Goal: Task Accomplishment & Management: Use online tool/utility

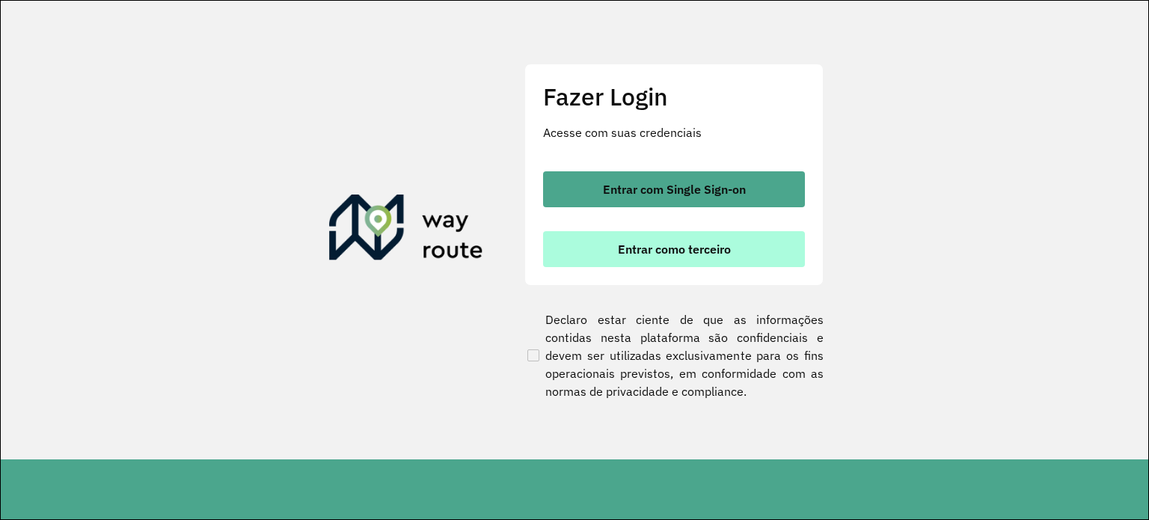
click at [680, 251] on span "Entrar como terceiro" at bounding box center [674, 249] width 113 height 12
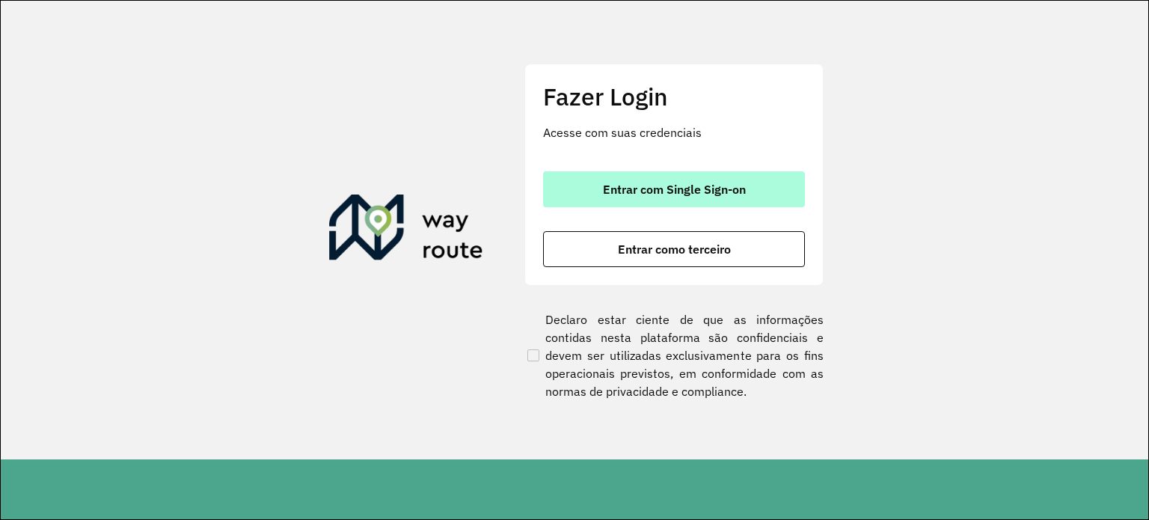
click at [638, 190] on span "Entrar com Single Sign-on" at bounding box center [674, 189] width 143 height 12
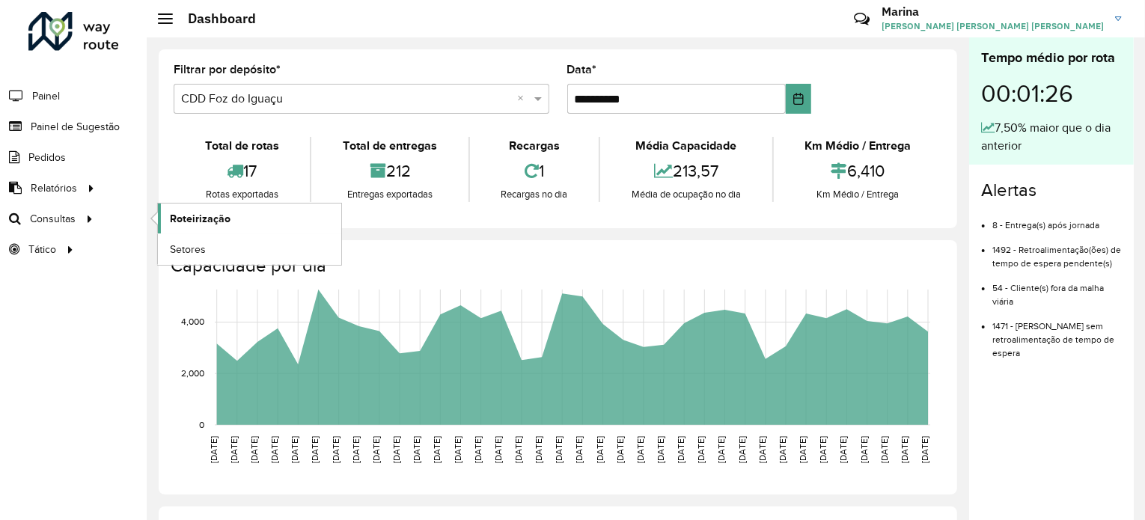
click at [204, 211] on span "Roteirização" at bounding box center [200, 219] width 61 height 16
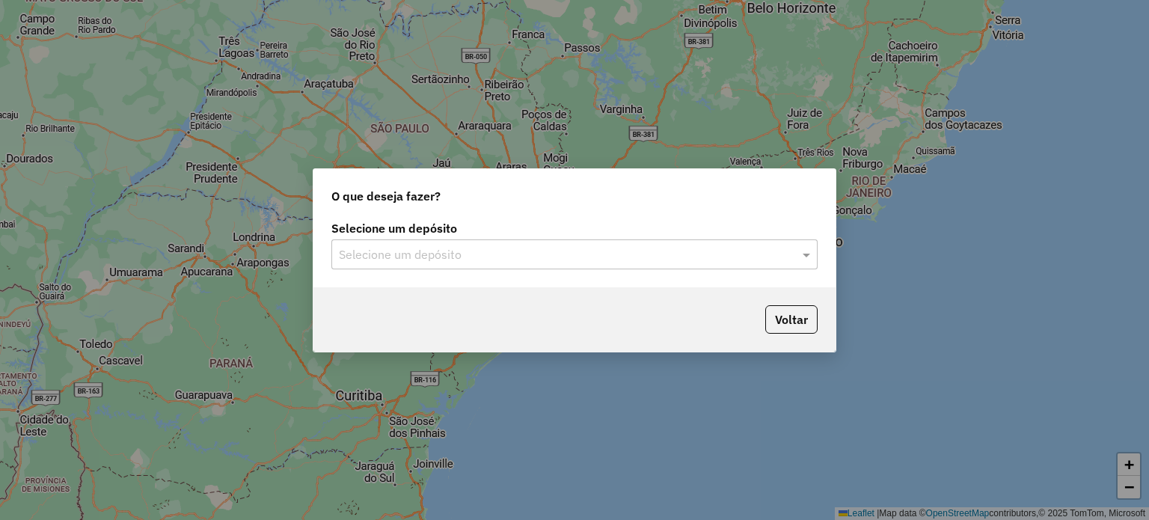
click at [650, 267] on div "Selecione um depósito" at bounding box center [574, 254] width 486 height 30
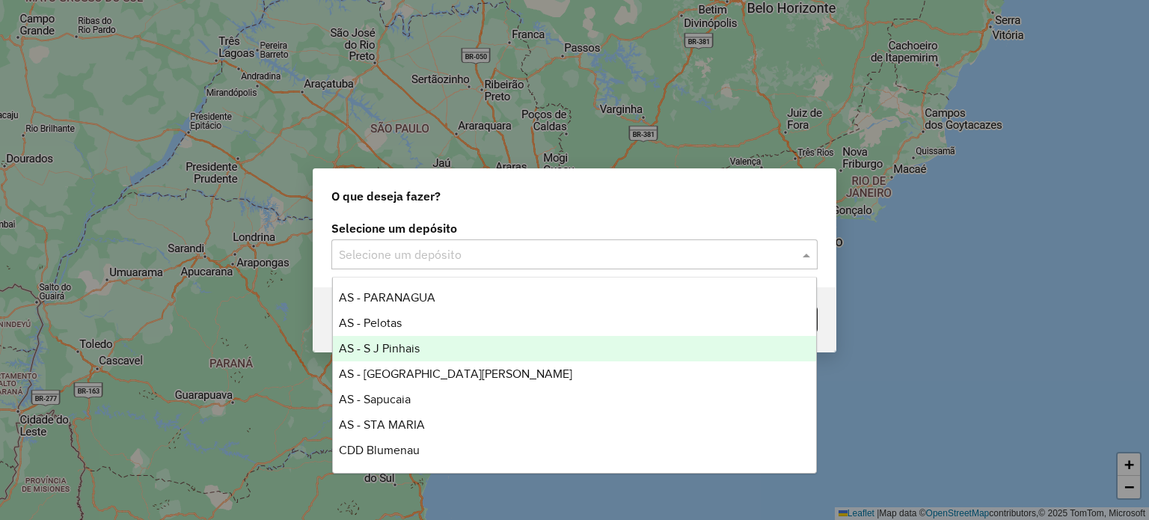
click at [424, 350] on div "AS - S J Pinhais" at bounding box center [575, 348] width 484 height 25
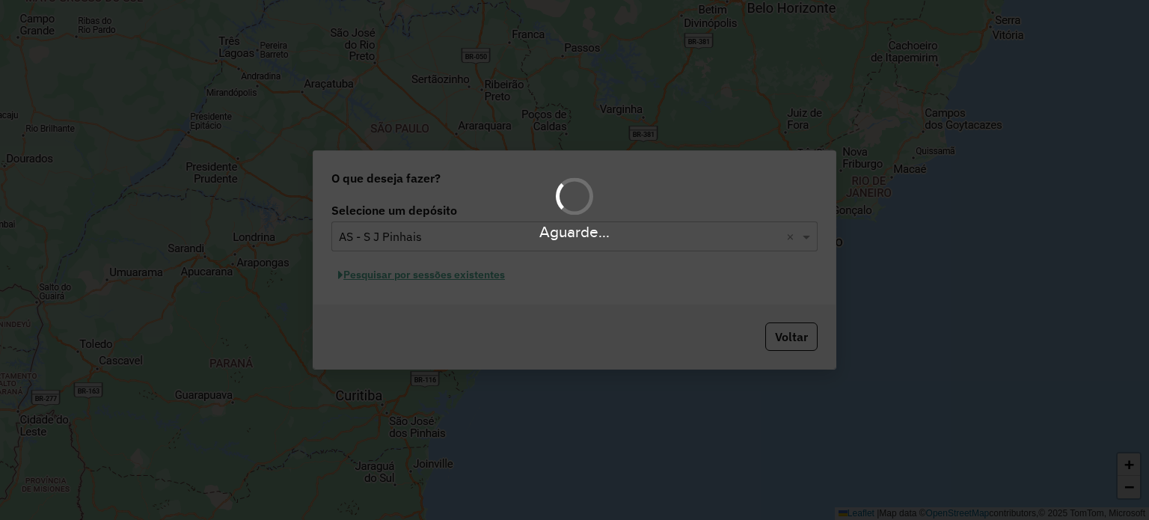
click at [400, 243] on div "Aguarde..." at bounding box center [574, 231] width 1149 height 23
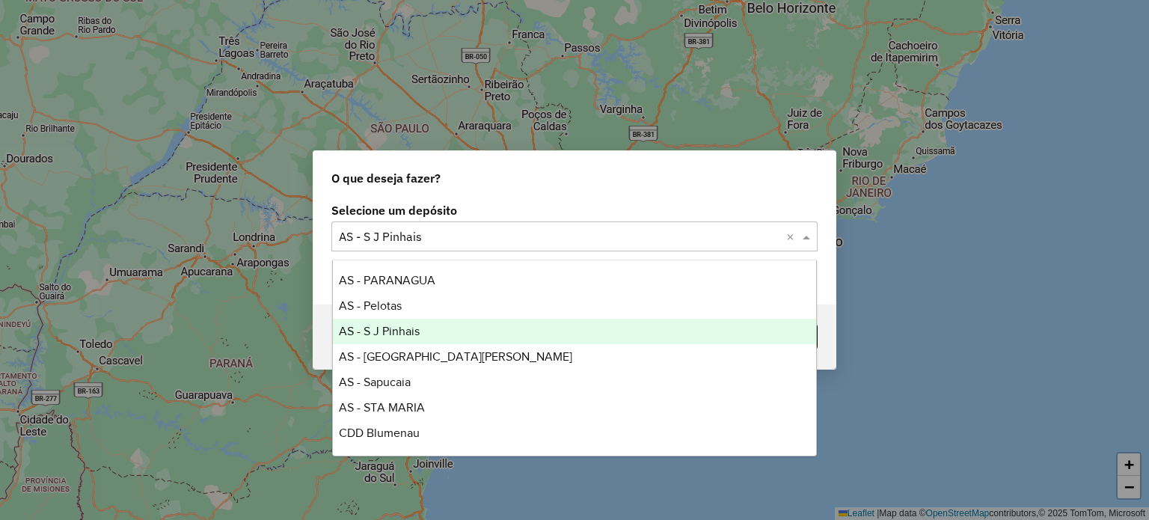
click at [431, 236] on input "text" at bounding box center [559, 237] width 441 height 18
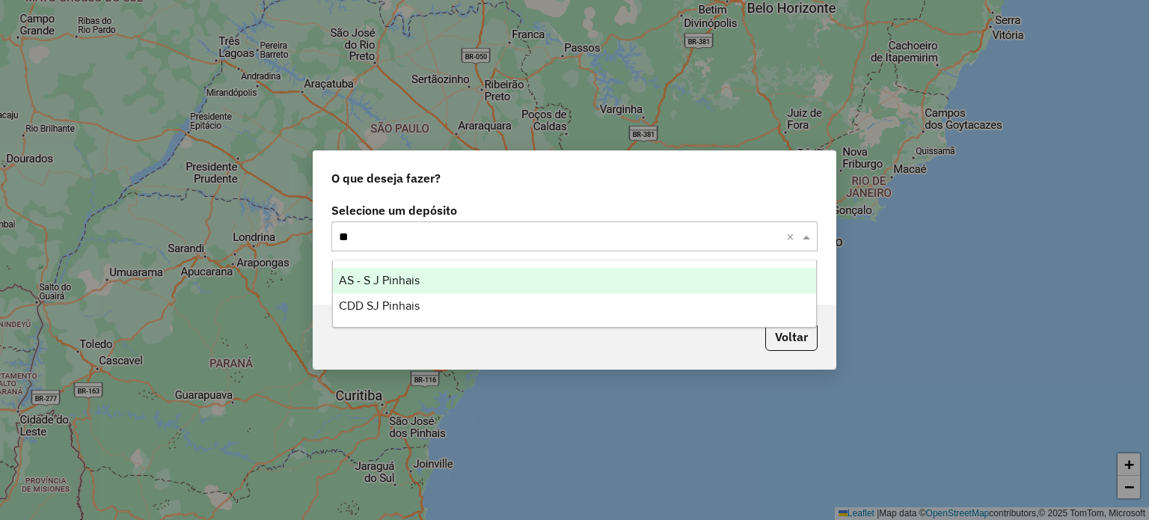
type input "***"
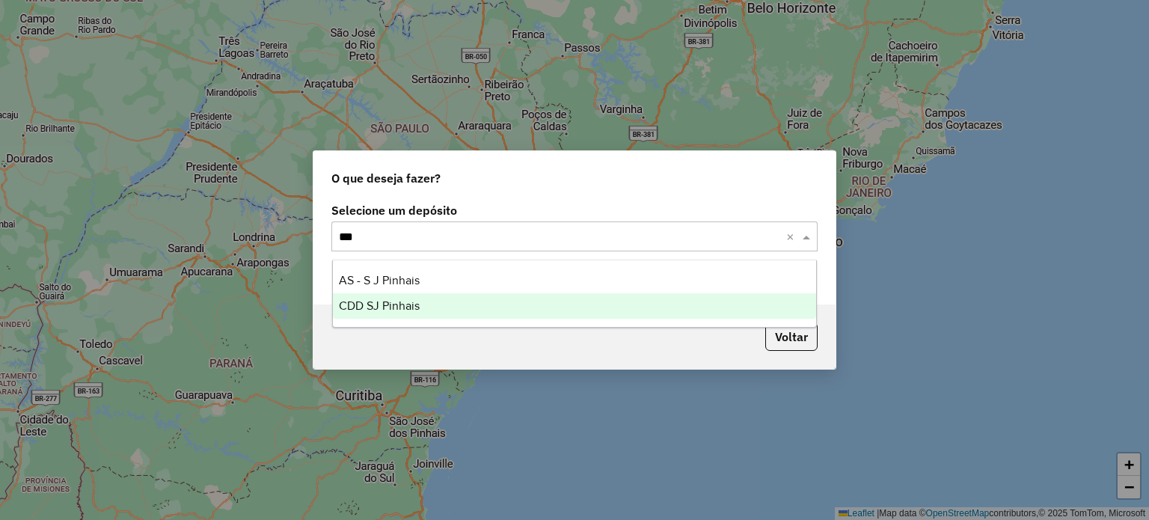
click at [453, 314] on div "CDD SJ Pinhais" at bounding box center [575, 305] width 484 height 25
click at [0, 0] on div "Aguarde..." at bounding box center [0, 0] width 0 height 0
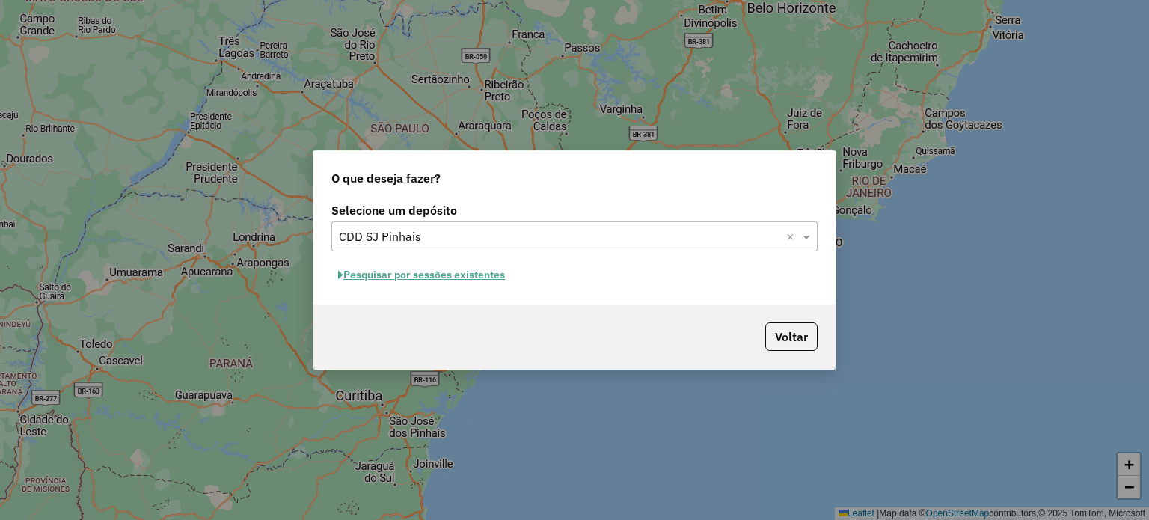
click at [471, 272] on button "Pesquisar por sessões existentes" at bounding box center [421, 274] width 180 height 23
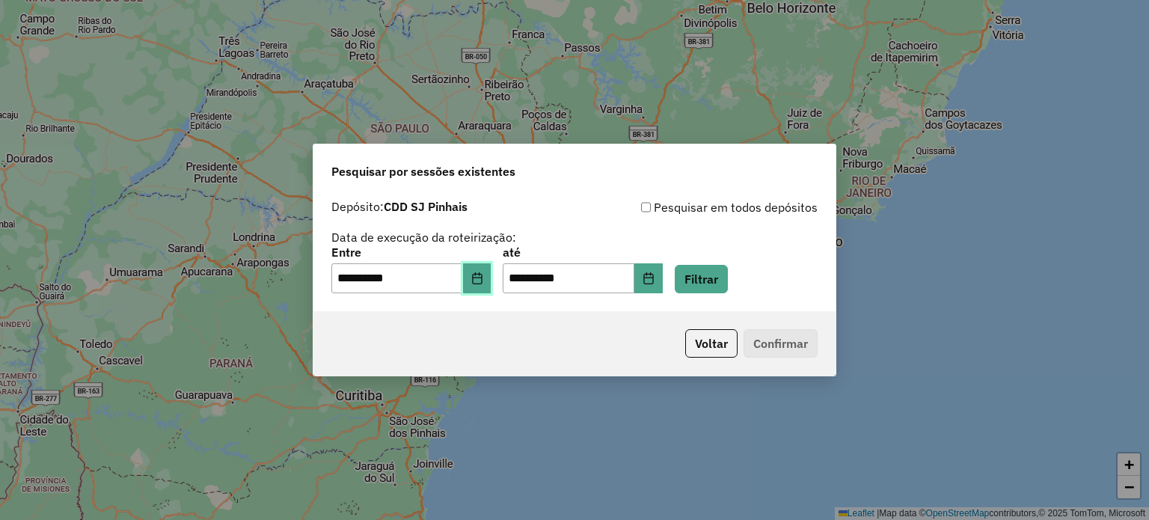
click at [483, 273] on icon "Choose Date" at bounding box center [477, 278] width 12 height 12
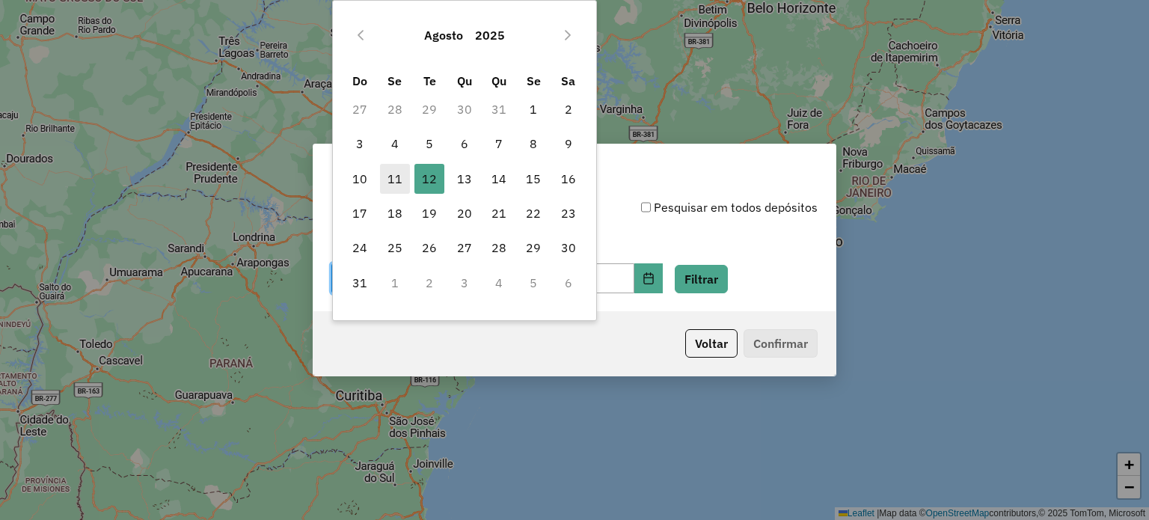
click at [403, 181] on span "11" at bounding box center [395, 179] width 30 height 30
type input "**********"
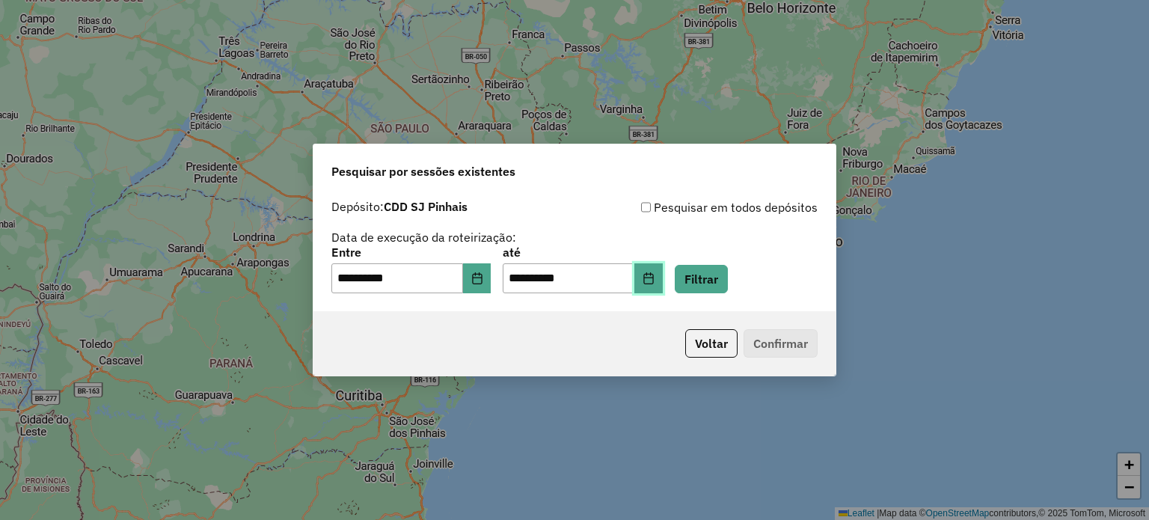
click at [655, 274] on icon "Choose Date" at bounding box center [649, 278] width 12 height 12
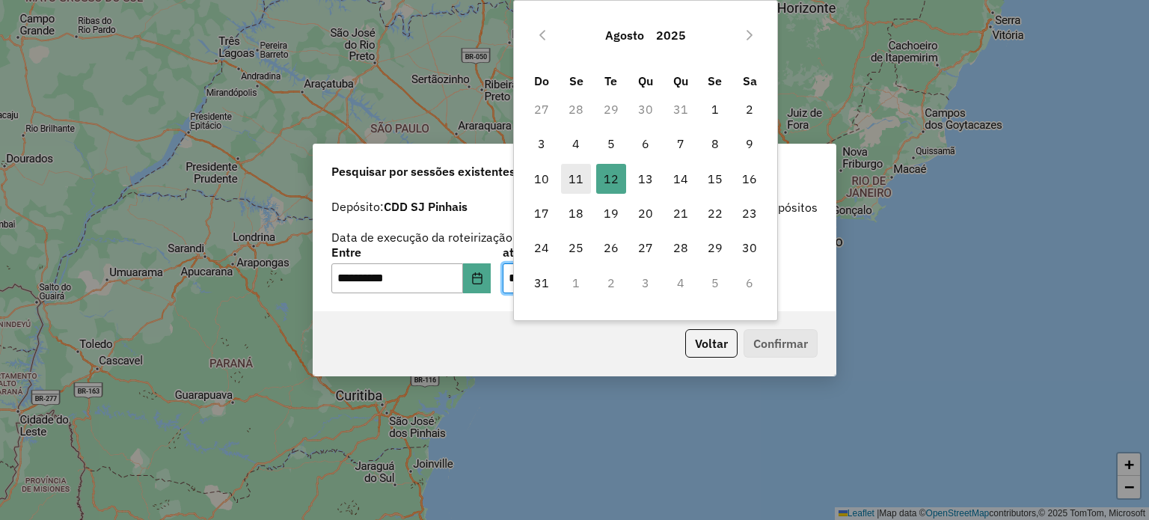
click at [574, 171] on span "11" at bounding box center [576, 179] width 30 height 30
type input "**********"
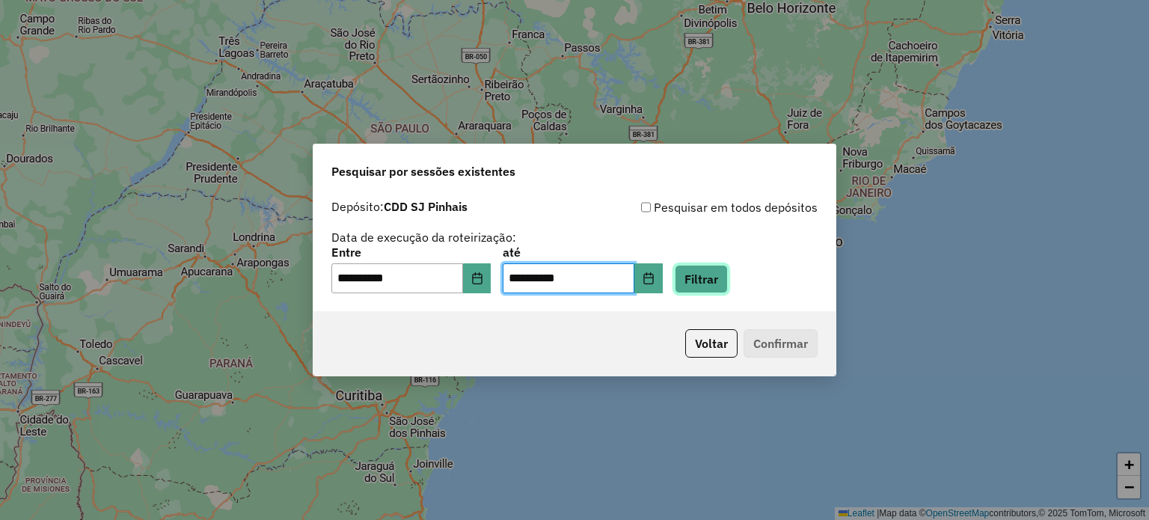
click at [721, 287] on button "Filtrar" at bounding box center [701, 279] width 53 height 28
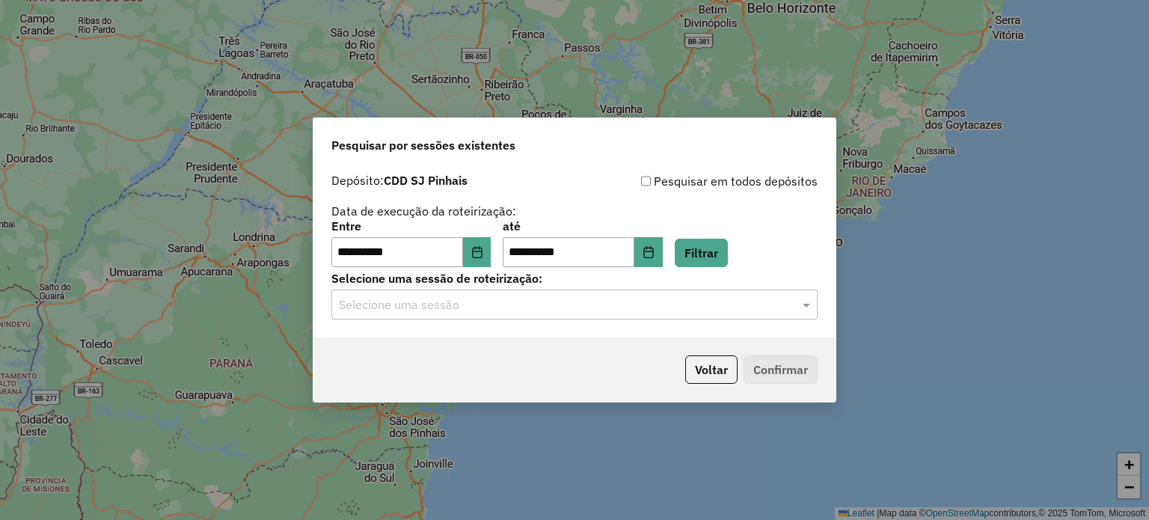
click at [682, 305] on input "text" at bounding box center [559, 305] width 441 height 18
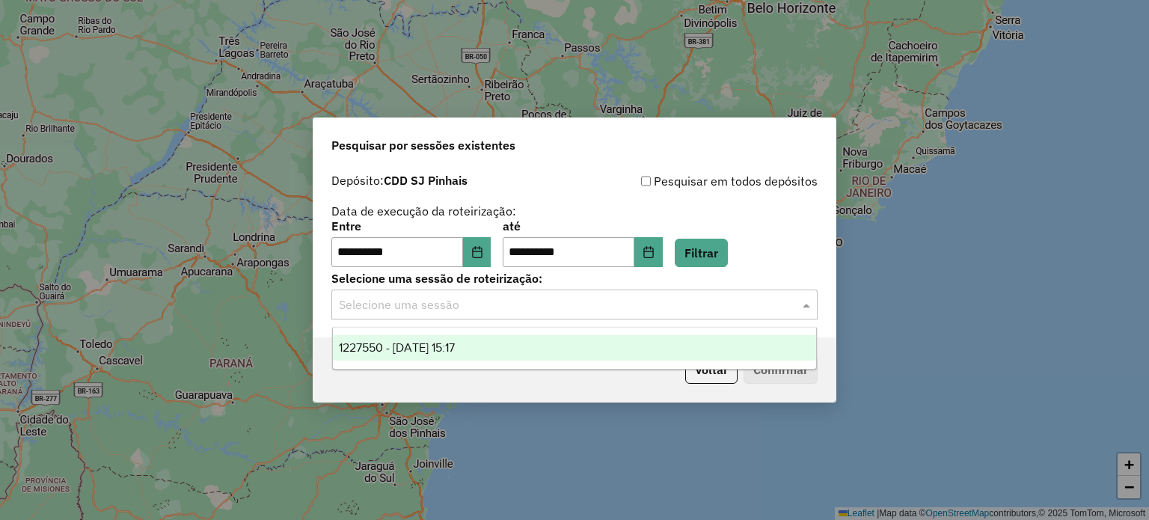
click at [507, 345] on div "1227550 - [DATE] 15:17" at bounding box center [575, 347] width 484 height 25
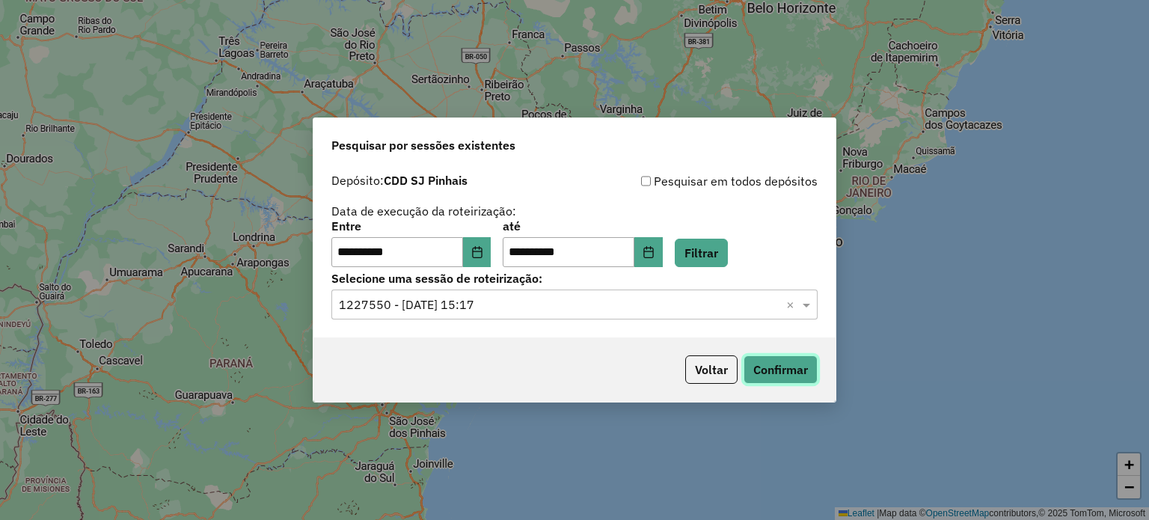
click at [791, 363] on button "Confirmar" at bounding box center [781, 369] width 74 height 28
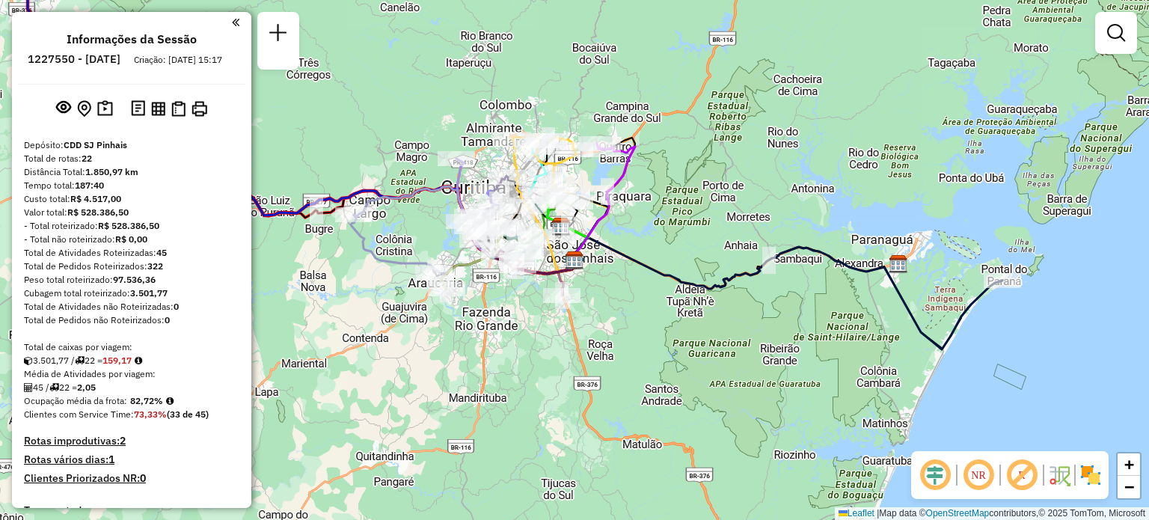
click at [667, 232] on div "Janela de atendimento Grade de atendimento Capacidade Transportadoras Veículos …" at bounding box center [574, 260] width 1149 height 520
click at [742, 383] on div "Janela de atendimento Grade de atendimento Capacidade Transportadoras Veículos …" at bounding box center [574, 260] width 1149 height 520
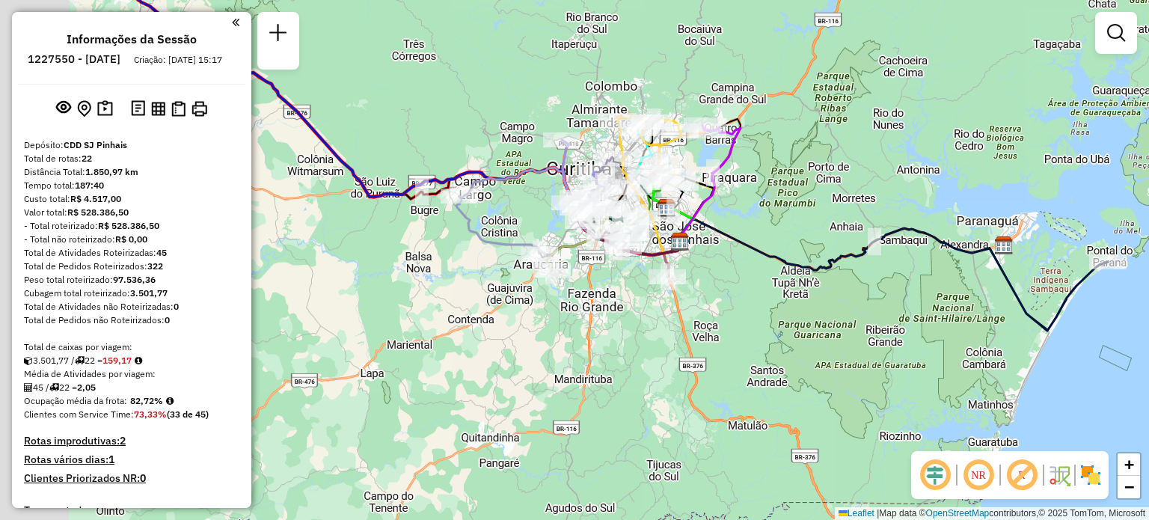
drag, startPoint x: 641, startPoint y: 349, endPoint x: 833, endPoint y: 331, distance: 193.1
click at [833, 331] on div "Janela de atendimento Grade de atendimento Capacidade Transportadoras Veículos …" at bounding box center [574, 260] width 1149 height 520
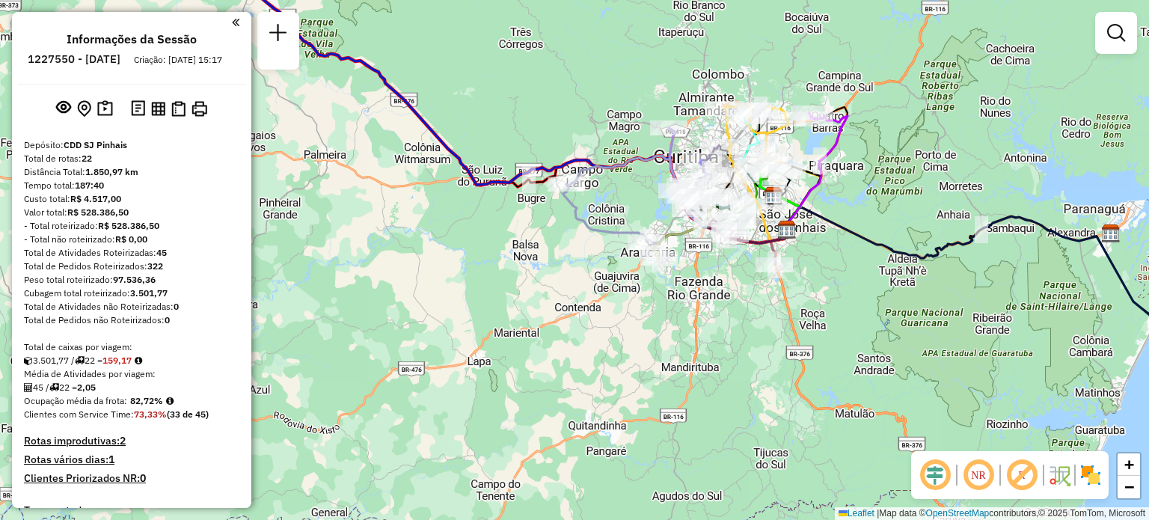
click at [234, 24] on em at bounding box center [235, 22] width 7 height 13
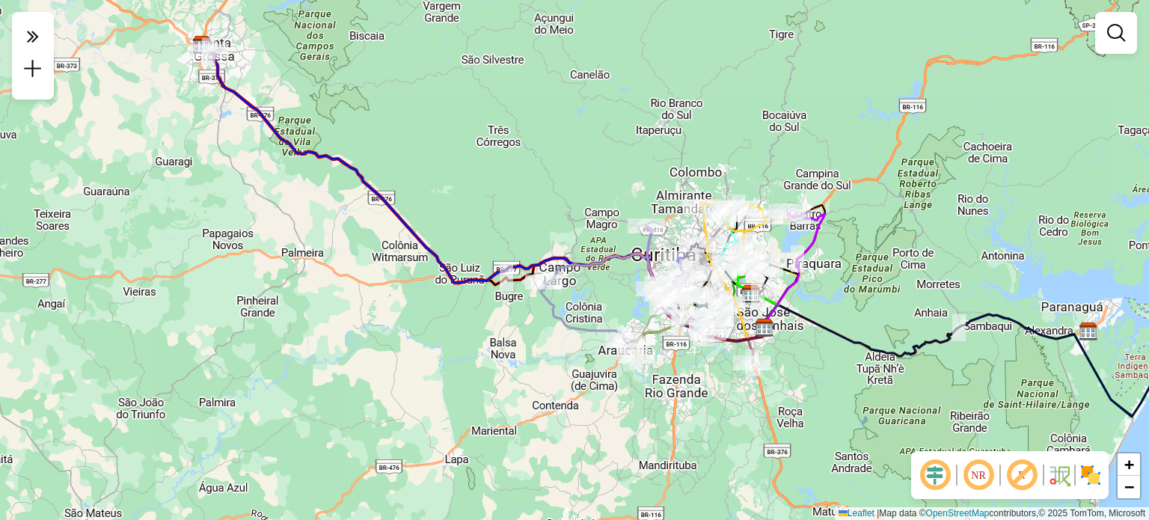
drag, startPoint x: 623, startPoint y: 96, endPoint x: 600, endPoint y: 195, distance: 102.0
click at [600, 195] on div "Janela de atendimento Grade de atendimento Capacidade Transportadoras Veículos …" at bounding box center [574, 260] width 1149 height 520
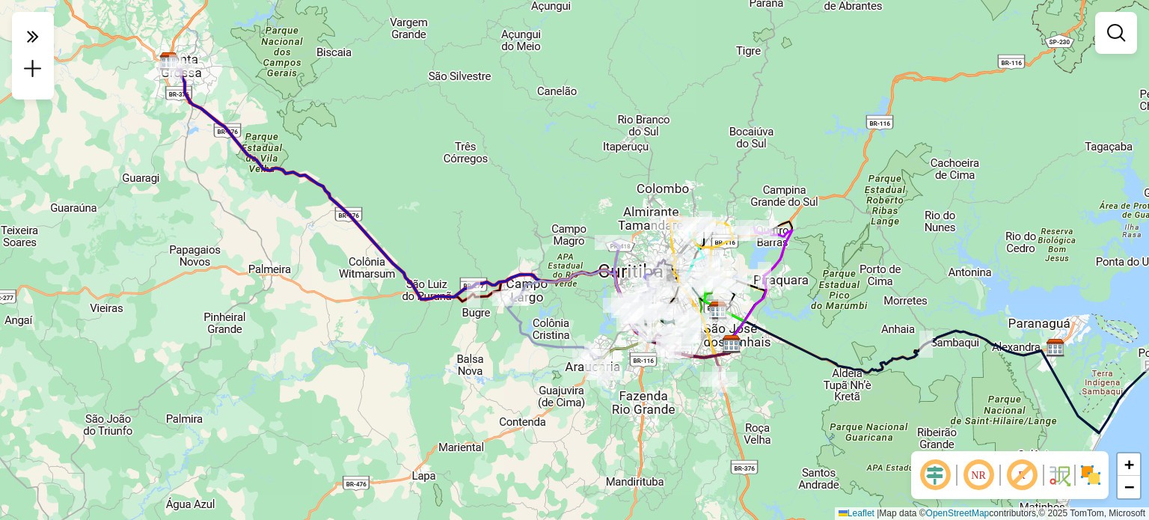
drag, startPoint x: 610, startPoint y: 159, endPoint x: 577, endPoint y: 175, distance: 36.5
click at [577, 175] on div "Janela de atendimento Grade de atendimento Capacidade Transportadoras Veículos …" at bounding box center [574, 260] width 1149 height 520
click at [526, 117] on div "Janela de atendimento Grade de atendimento Capacidade Transportadoras Veículos …" at bounding box center [574, 260] width 1149 height 520
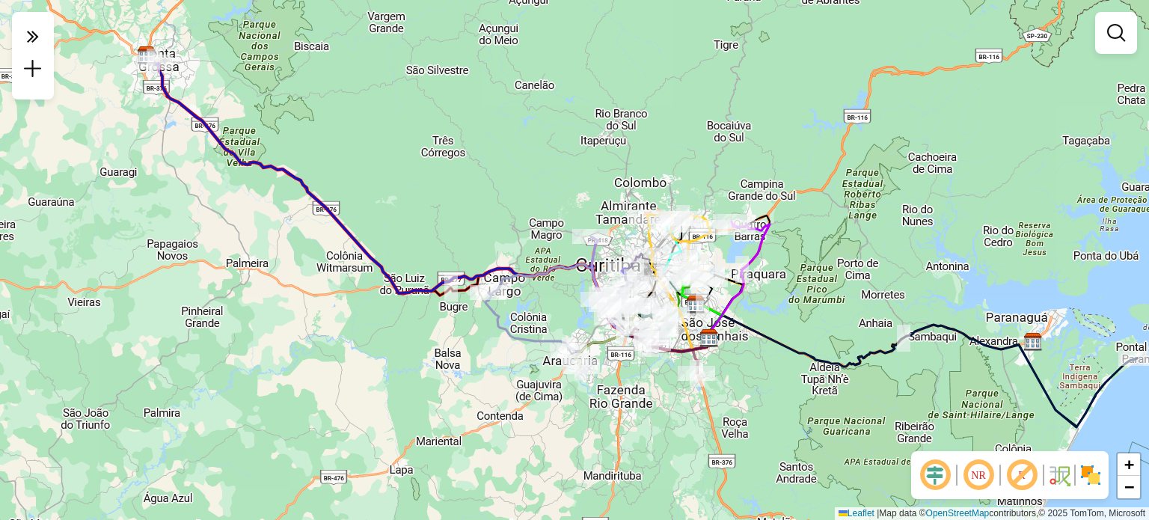
drag, startPoint x: 907, startPoint y: 224, endPoint x: 871, endPoint y: 218, distance: 36.4
click at [872, 218] on div "Janela de atendimento Grade de atendimento Capacidade Transportadoras Veículos …" at bounding box center [574, 260] width 1149 height 520
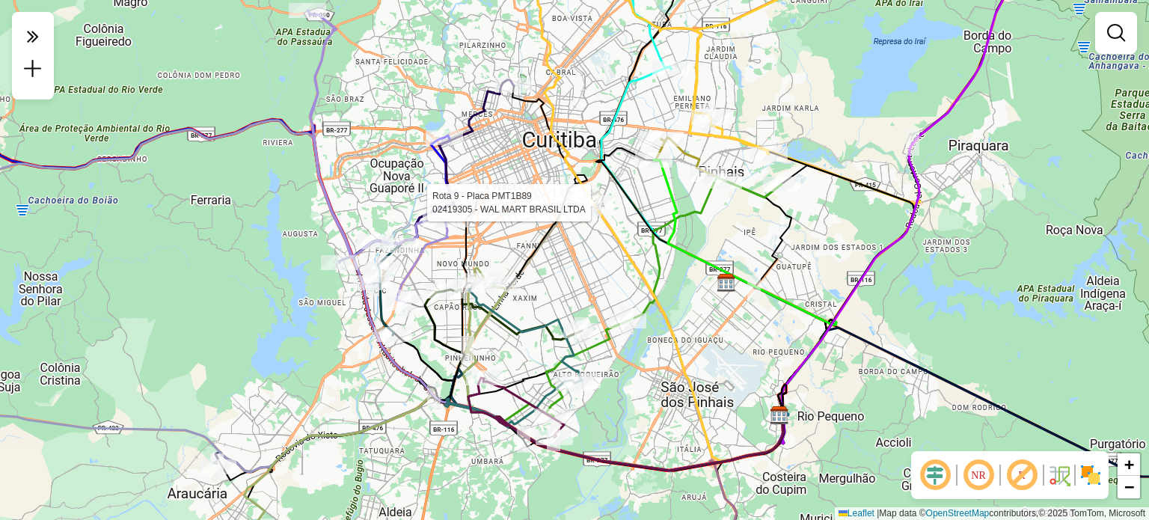
select select "**********"
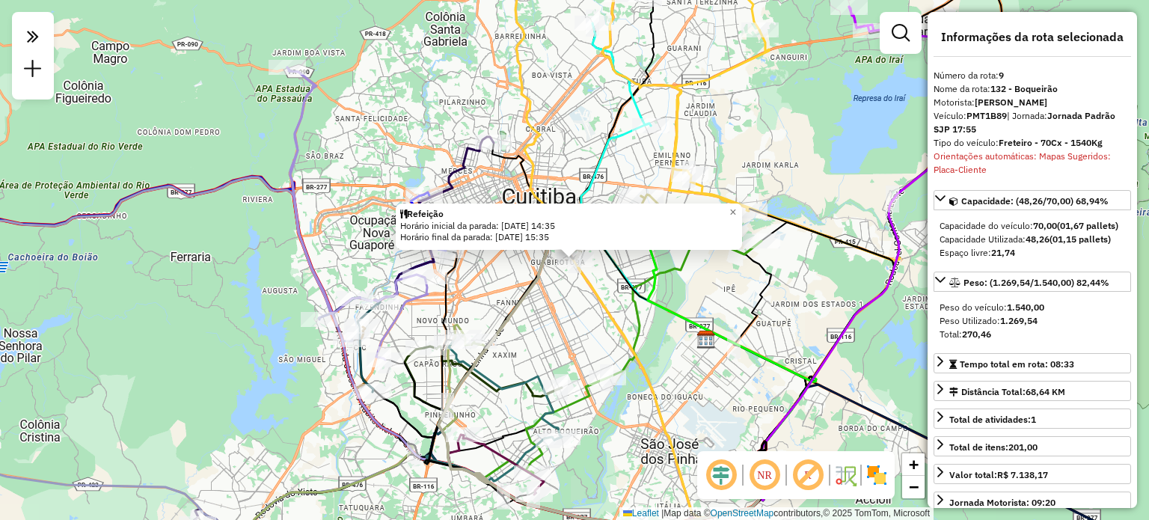
drag, startPoint x: 966, startPoint y: 114, endPoint x: 1018, endPoint y: 113, distance: 51.7
click at [1018, 113] on div "Veículo: PMT1B89 | Jornada: Jornada Padrão SJP 17:55" at bounding box center [1033, 122] width 198 height 27
drag, startPoint x: 1043, startPoint y: 141, endPoint x: 1092, endPoint y: 141, distance: 49.4
click at [1092, 141] on strong "Freteiro - 70Cx - 1540Kg" at bounding box center [1051, 142] width 104 height 11
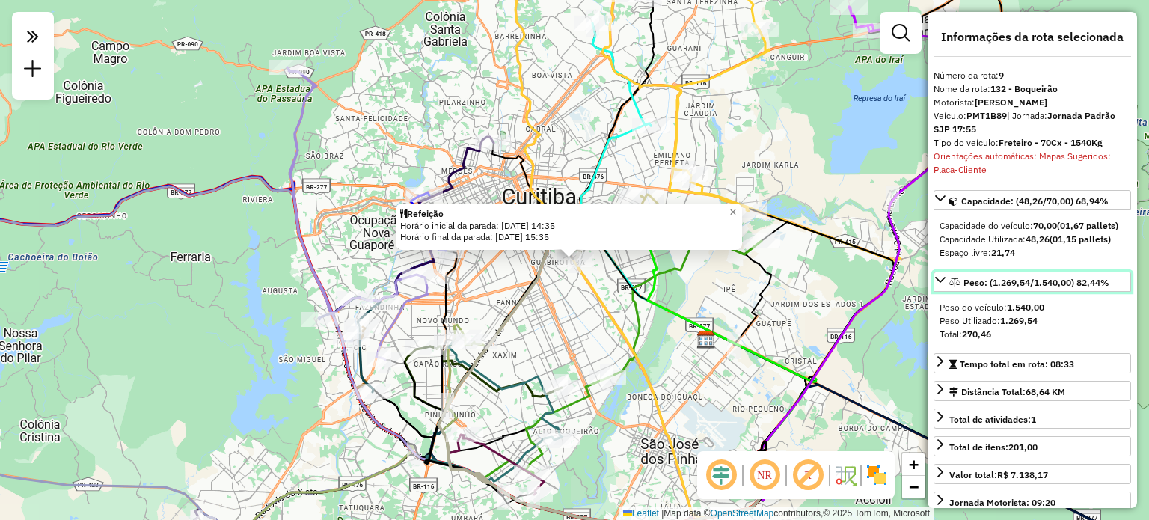
click at [1084, 288] on span "Peso: (1.269,54/1.540,00) 82,44%" at bounding box center [1037, 282] width 146 height 11
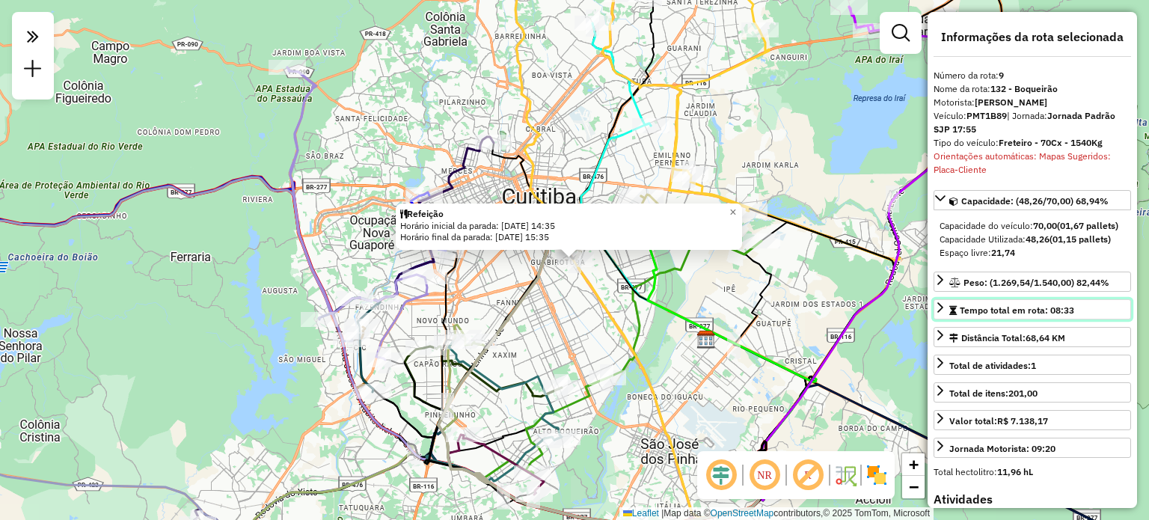
click at [1033, 316] on span "Tempo total em rota: 08:33" at bounding box center [1017, 310] width 114 height 11
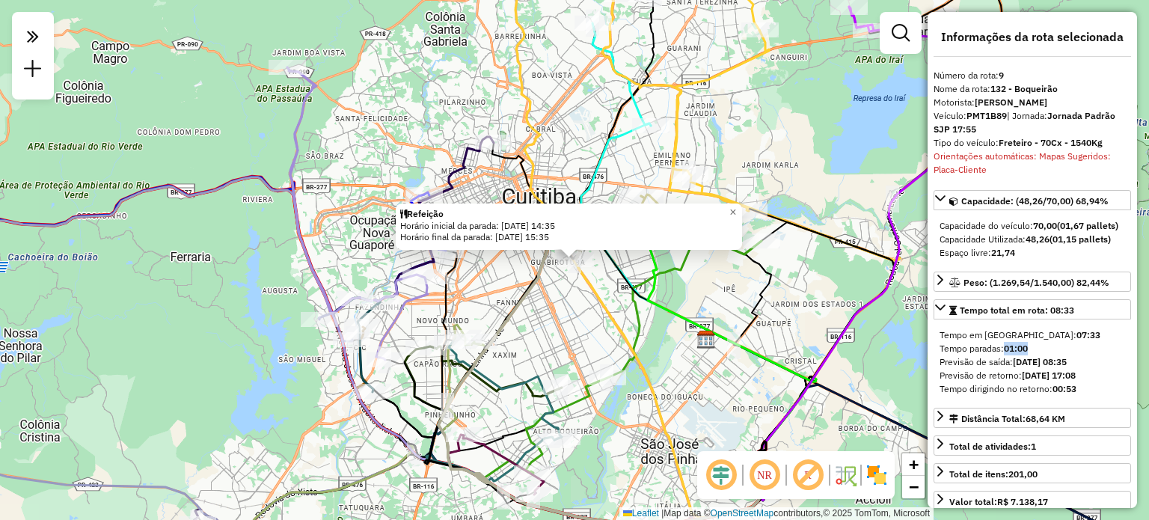
drag, startPoint x: 1009, startPoint y: 362, endPoint x: 1036, endPoint y: 360, distance: 27.0
click at [1036, 355] on div "Tempo paradas: 01:00" at bounding box center [1033, 348] width 186 height 13
drag, startPoint x: 1006, startPoint y: 349, endPoint x: 1030, endPoint y: 349, distance: 24.0
click at [1077, 340] on strong "07:33" at bounding box center [1089, 334] width 24 height 11
drag, startPoint x: 1006, startPoint y: 360, endPoint x: 1030, endPoint y: 358, distance: 24.1
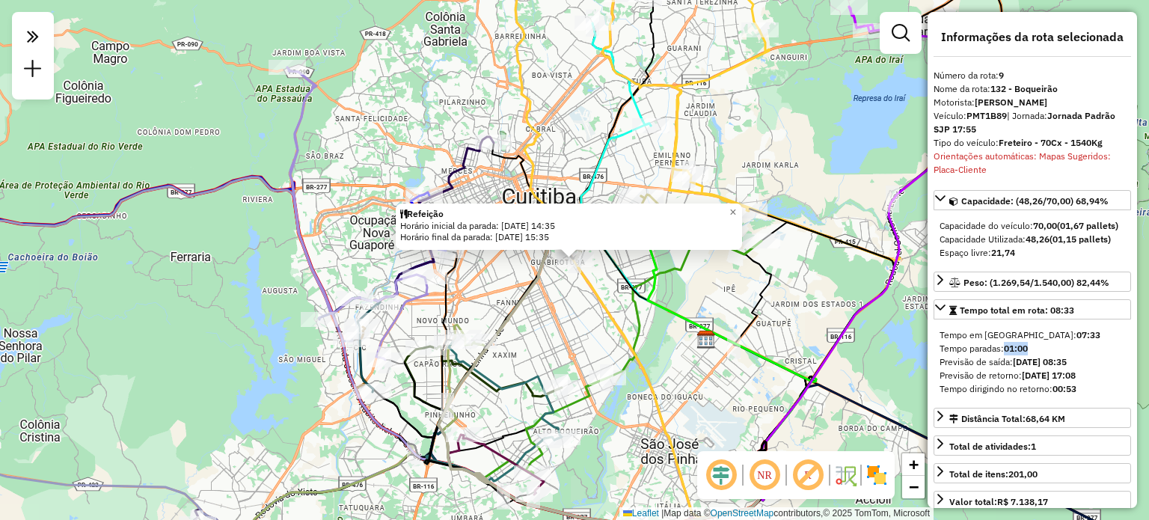
click at [1028, 354] on strong "01:00" at bounding box center [1016, 348] width 24 height 11
click at [1009, 316] on span "Tempo total em rota: 08:33" at bounding box center [1017, 310] width 114 height 11
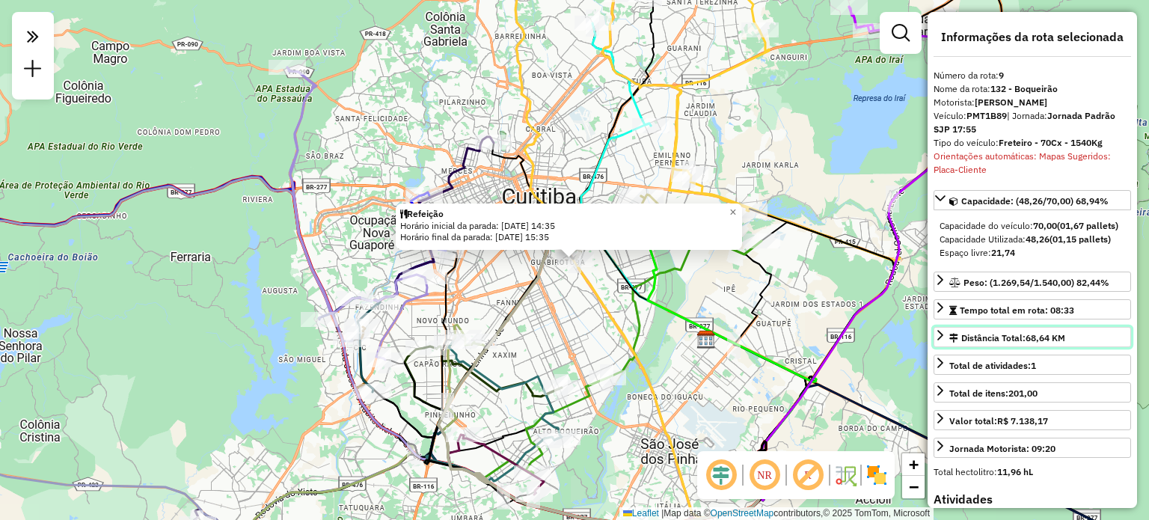
click at [997, 345] on div "Distância Total: 68,64 KM" at bounding box center [1008, 337] width 116 height 13
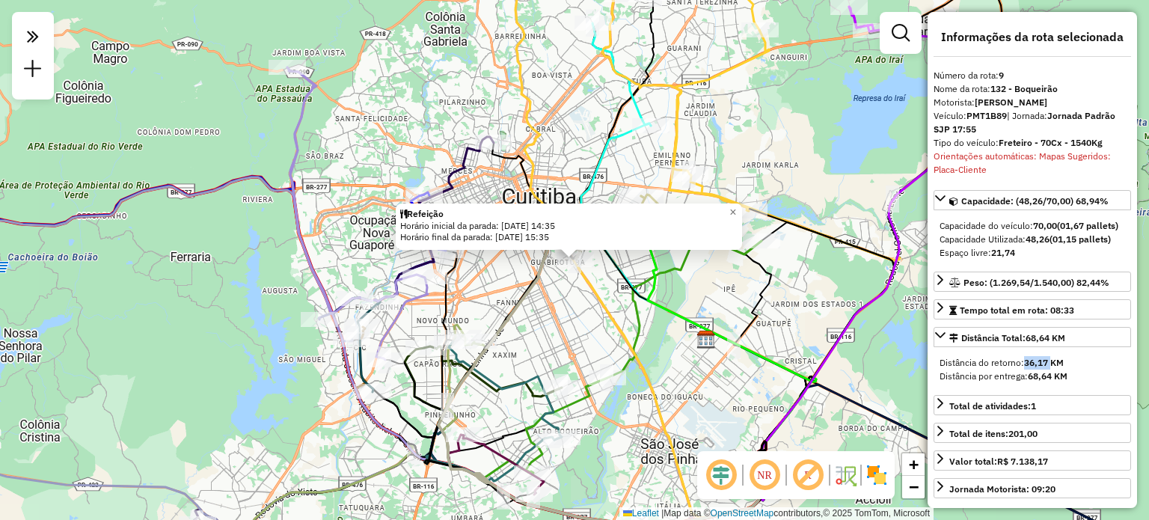
drag, startPoint x: 1025, startPoint y: 373, endPoint x: 1054, endPoint y: 372, distance: 28.4
click at [1054, 368] on strong "36,17 KM" at bounding box center [1044, 362] width 40 height 11
click at [1036, 343] on span "68,64 KM" at bounding box center [1046, 337] width 40 height 11
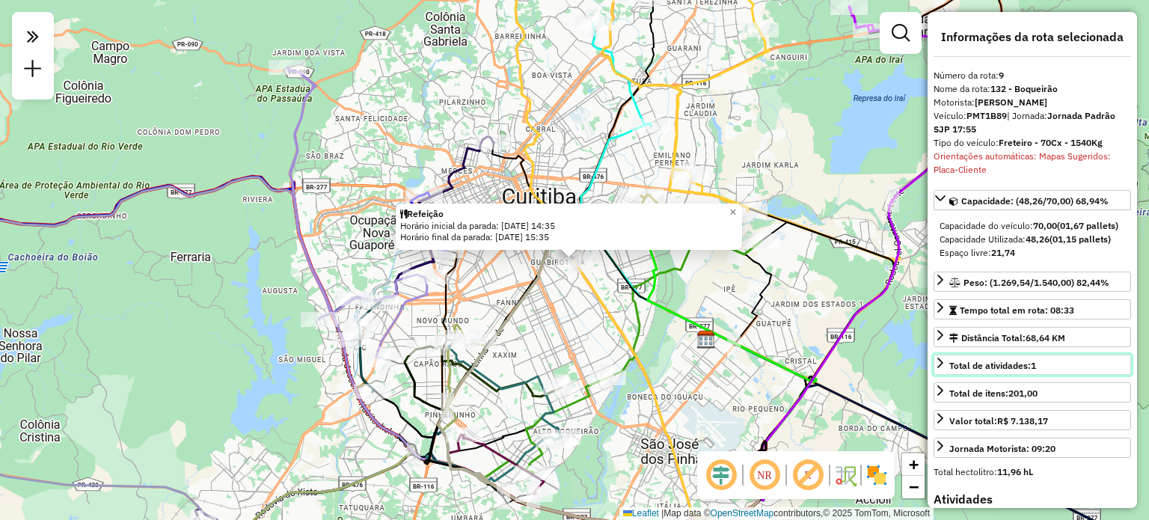
click at [1009, 371] on span "Total de atividades: 1" at bounding box center [993, 365] width 87 height 11
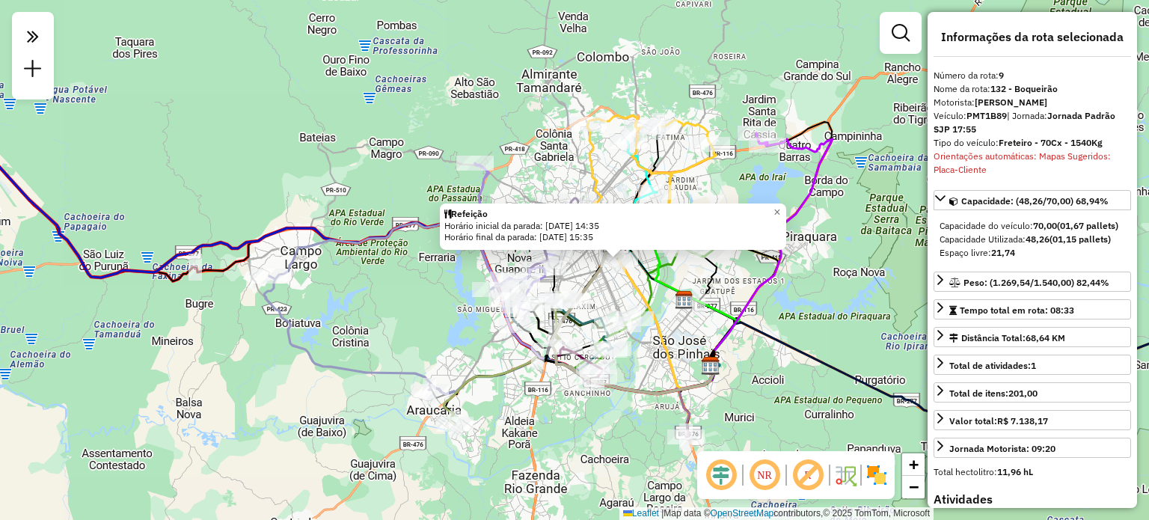
click at [874, 349] on div "Refeição Horário inicial da parada: 11/08/2025 14:35 Horário final da parada: 1…" at bounding box center [574, 260] width 1149 height 520
